Goal: Check status: Check status

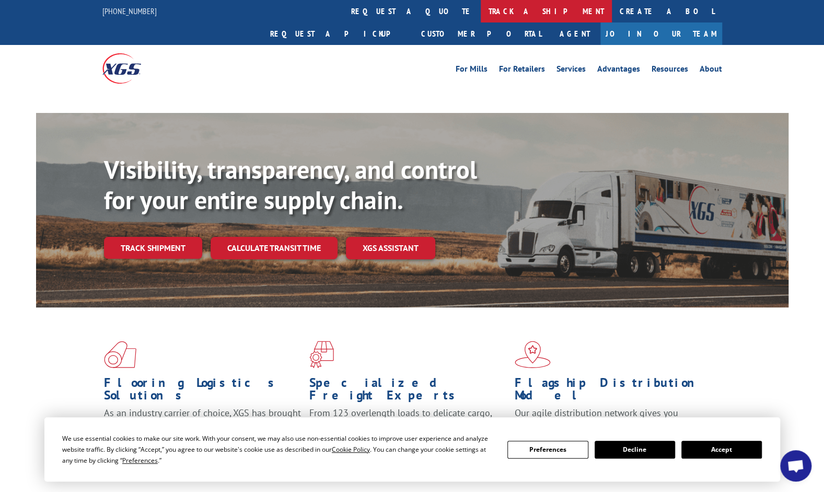
click at [481, 14] on link "track a shipment" at bounding box center [546, 11] width 131 height 22
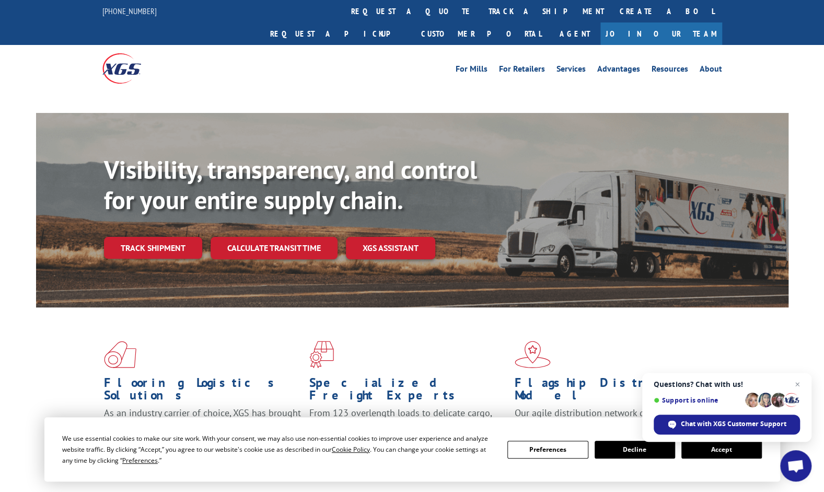
click at [148, 241] on div "Visibility, transparency, and control for your entire supply chain. Track shipm…" at bounding box center [446, 228] width 684 height 146
click at [152, 237] on link "Track shipment" at bounding box center [153, 248] width 98 height 22
click at [794, 383] on span "Close chat" at bounding box center [797, 384] width 13 height 13
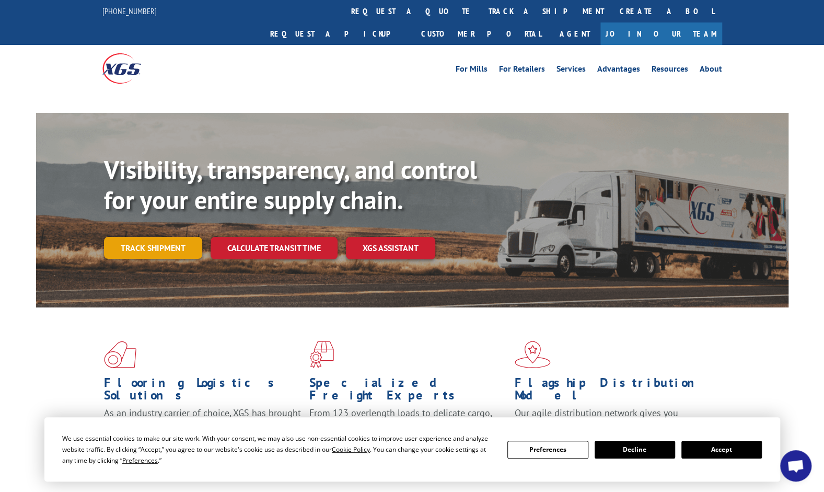
click at [127, 237] on link "Track shipment" at bounding box center [153, 248] width 98 height 22
click at [723, 450] on button "Accept" at bounding box center [721, 449] width 80 height 18
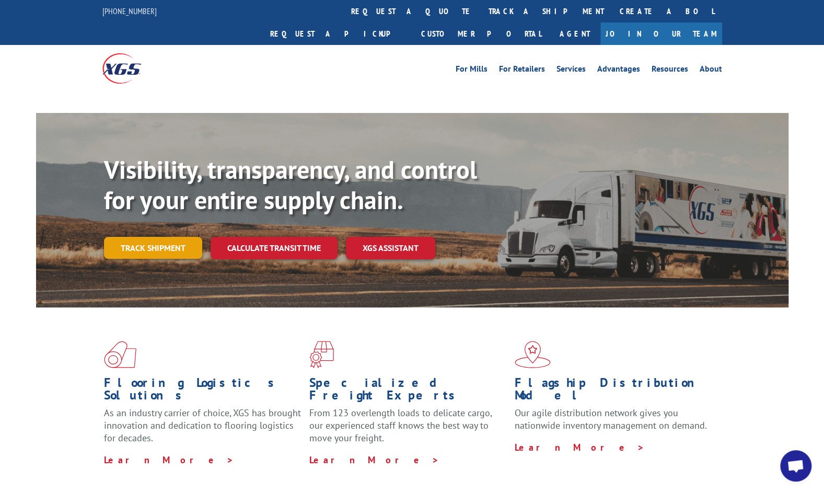
click at [159, 237] on link "Track shipment" at bounding box center [153, 248] width 98 height 22
click at [156, 237] on link "Track shipment" at bounding box center [153, 248] width 98 height 22
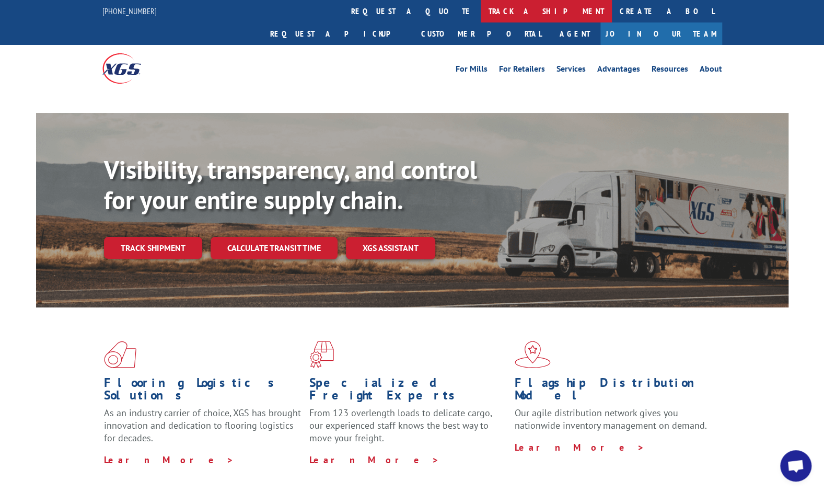
click at [481, 13] on link "track a shipment" at bounding box center [546, 11] width 131 height 22
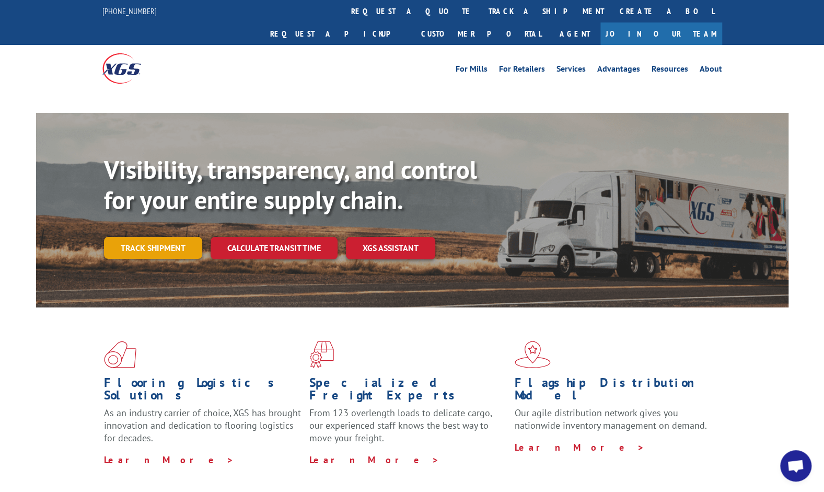
click at [165, 237] on link "Track shipment" at bounding box center [153, 248] width 98 height 22
click at [150, 237] on link "Track shipment" at bounding box center [153, 248] width 98 height 22
click at [149, 237] on link "Track shipment" at bounding box center [153, 248] width 98 height 22
click at [175, 237] on link "Track shipment" at bounding box center [153, 248] width 98 height 22
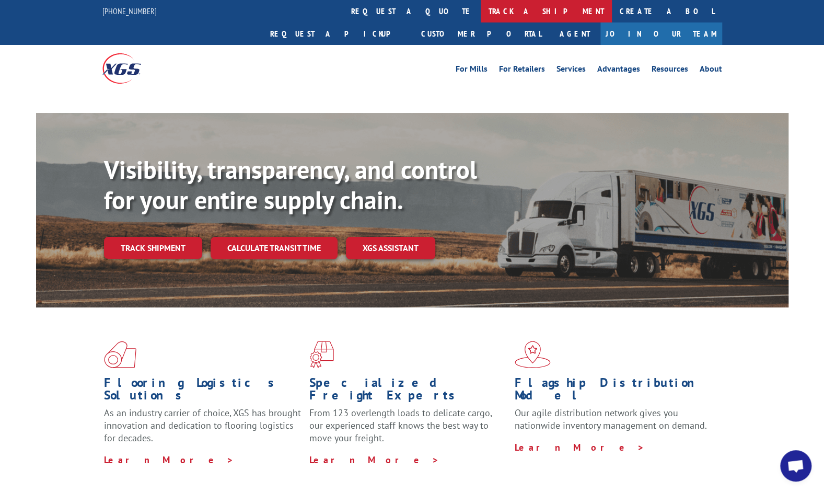
click at [481, 14] on link "track a shipment" at bounding box center [546, 11] width 131 height 22
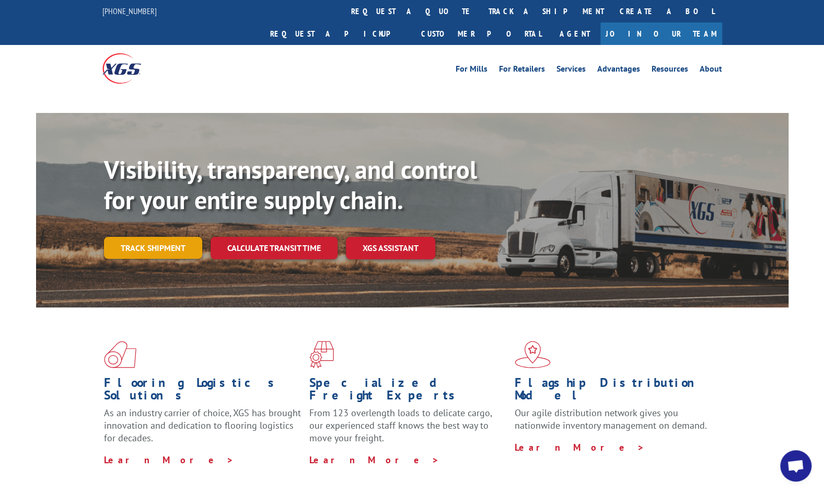
click at [145, 237] on link "Track shipment" at bounding box center [153, 248] width 98 height 22
click at [217, 113] on div "Visibility, transparency, and control for your entire supply chain. Track shipm…" at bounding box center [412, 220] width 752 height 215
click at [208, 92] on div at bounding box center [412, 98] width 824 height 12
click at [150, 211] on div "Visibility, transparency, and control for your entire supply chain. Track shipm…" at bounding box center [446, 228] width 684 height 146
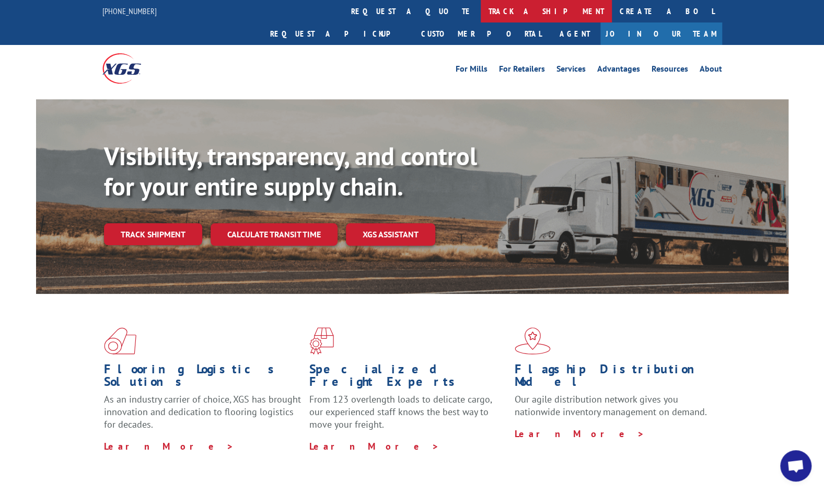
click at [481, 11] on link "track a shipment" at bounding box center [546, 11] width 131 height 22
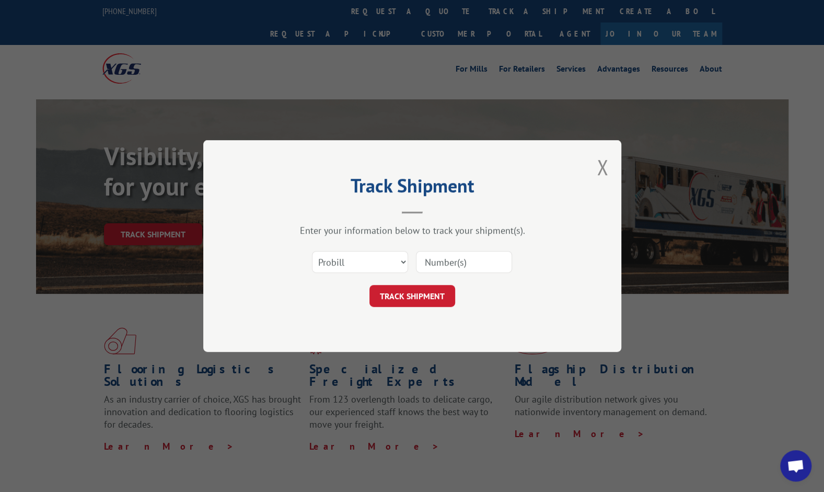
click at [436, 260] on input at bounding box center [464, 262] width 96 height 22
paste input "17607405"
type input "17607405"
click at [415, 292] on button "TRACK SHIPMENT" at bounding box center [412, 296] width 86 height 22
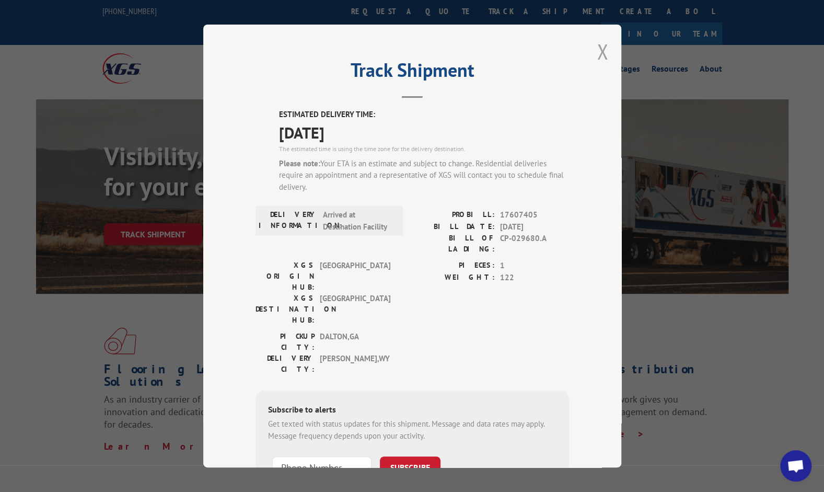
click at [598, 51] on button "Close modal" at bounding box center [602, 52] width 11 height 28
